Goal: Information Seeking & Learning: Check status

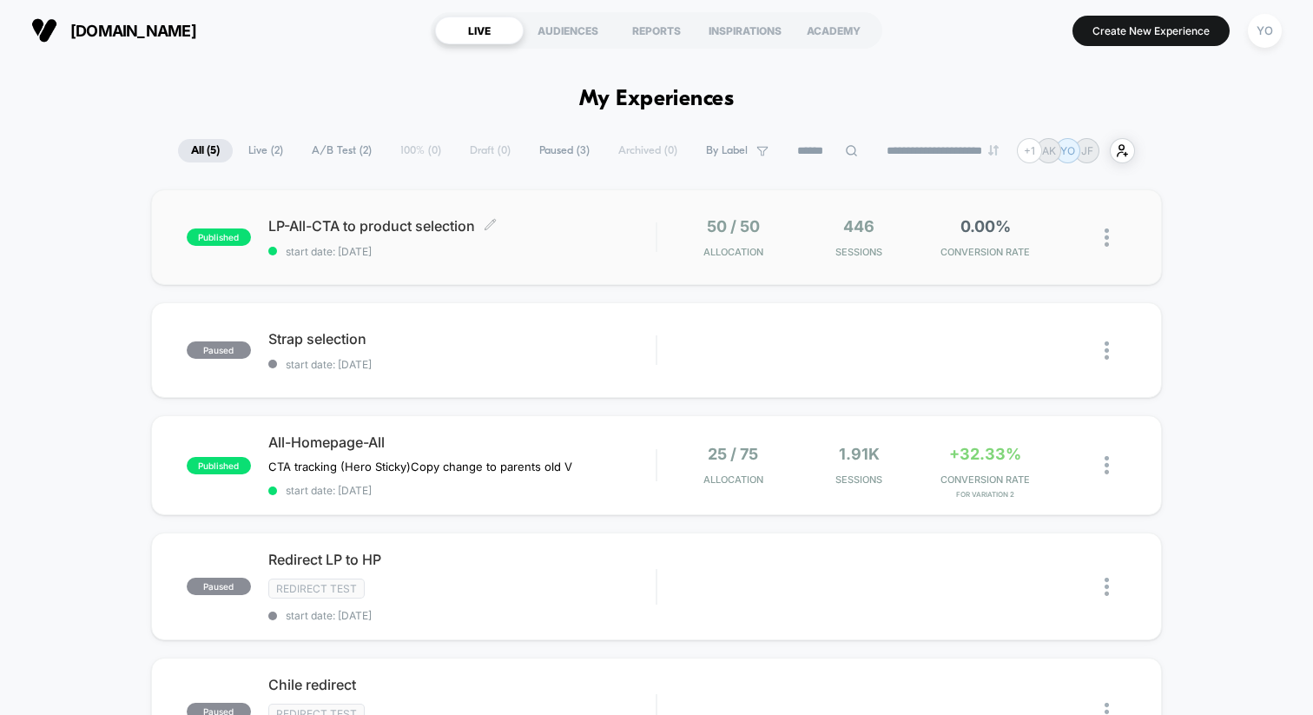
click at [536, 247] on span "start date: [DATE]" at bounding box center [461, 251] width 387 height 13
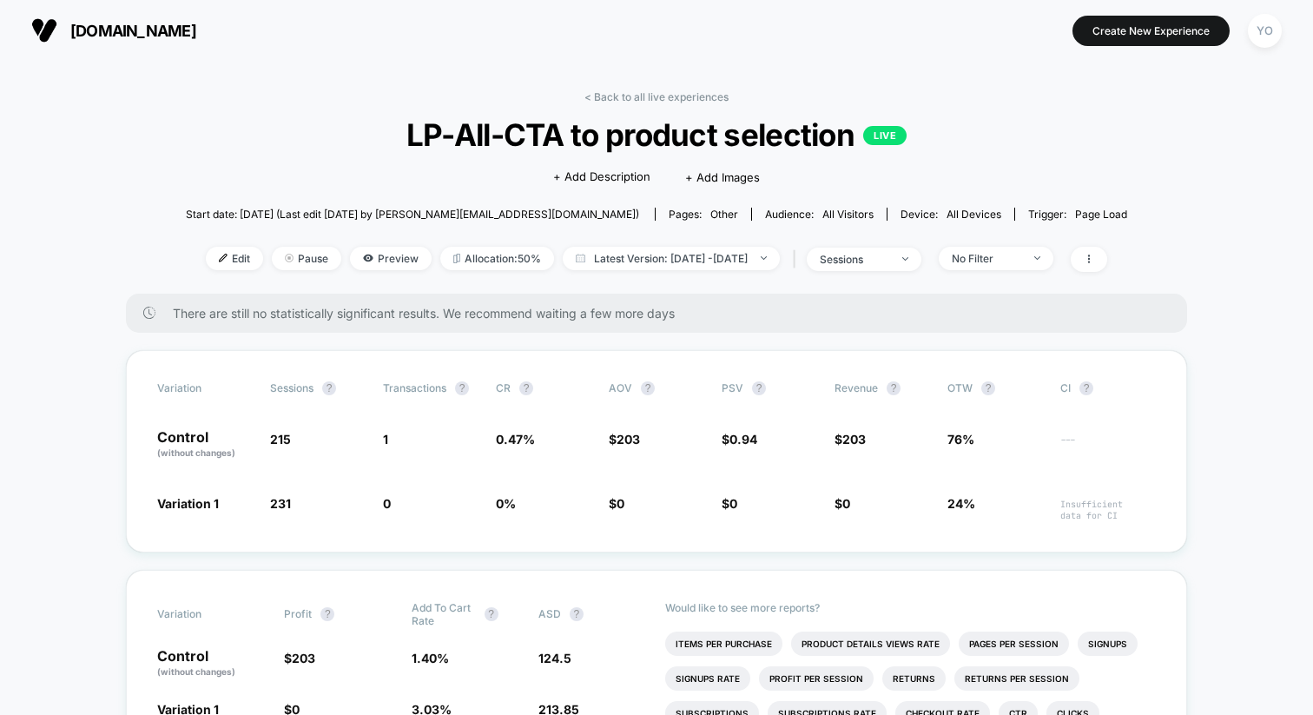
click at [148, 34] on span "[DOMAIN_NAME]" at bounding box center [133, 31] width 126 height 18
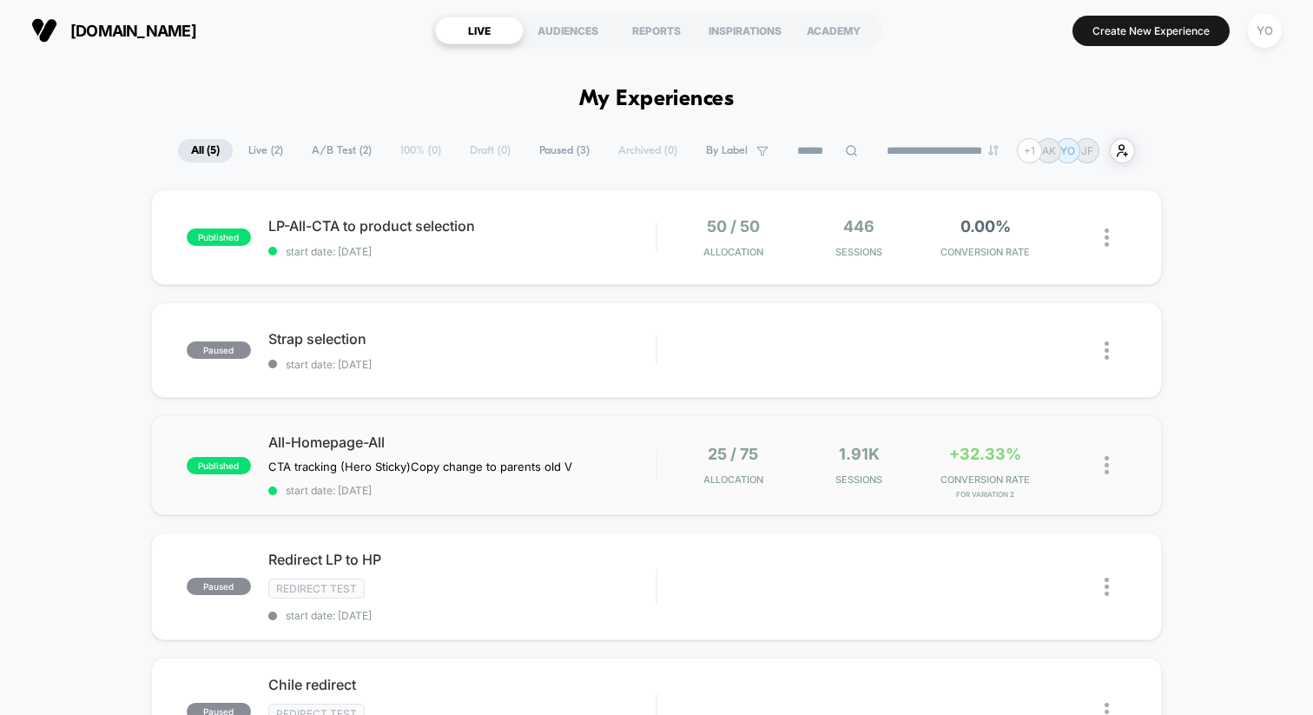
click at [526, 432] on div "published All-Homepage-All CTA tracking (Hero Sticky) Copy change to parents ol…" at bounding box center [656, 465] width 1011 height 100
